Goal: Find specific page/section: Find specific page/section

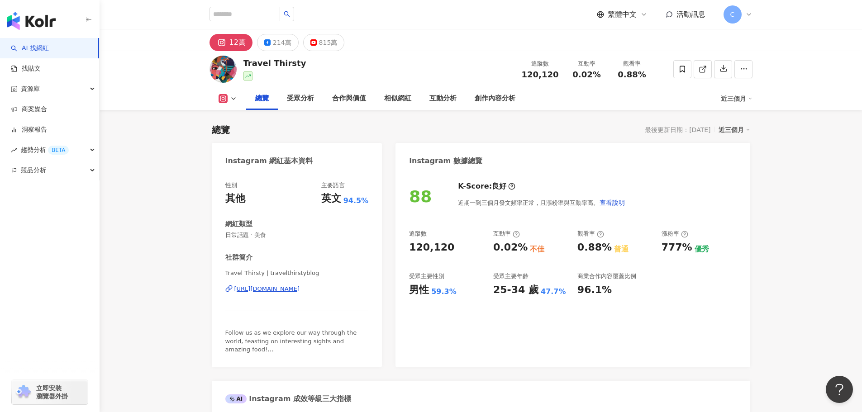
click at [24, 16] on img "button" at bounding box center [31, 21] width 48 height 18
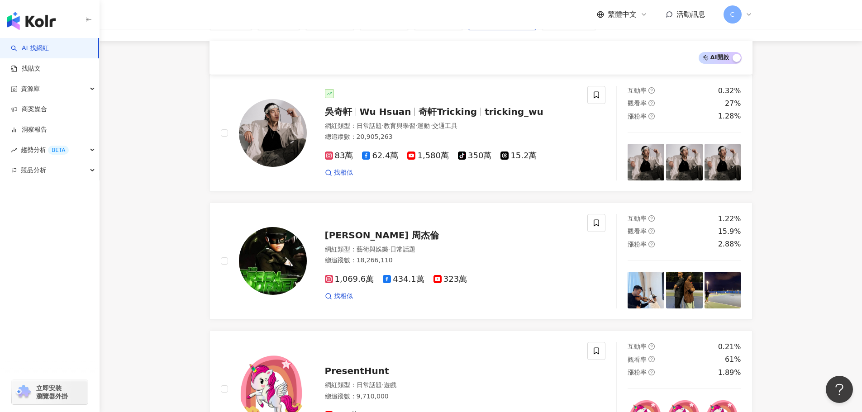
scroll to position [43, 0]
